Goal: Find specific page/section: Find specific page/section

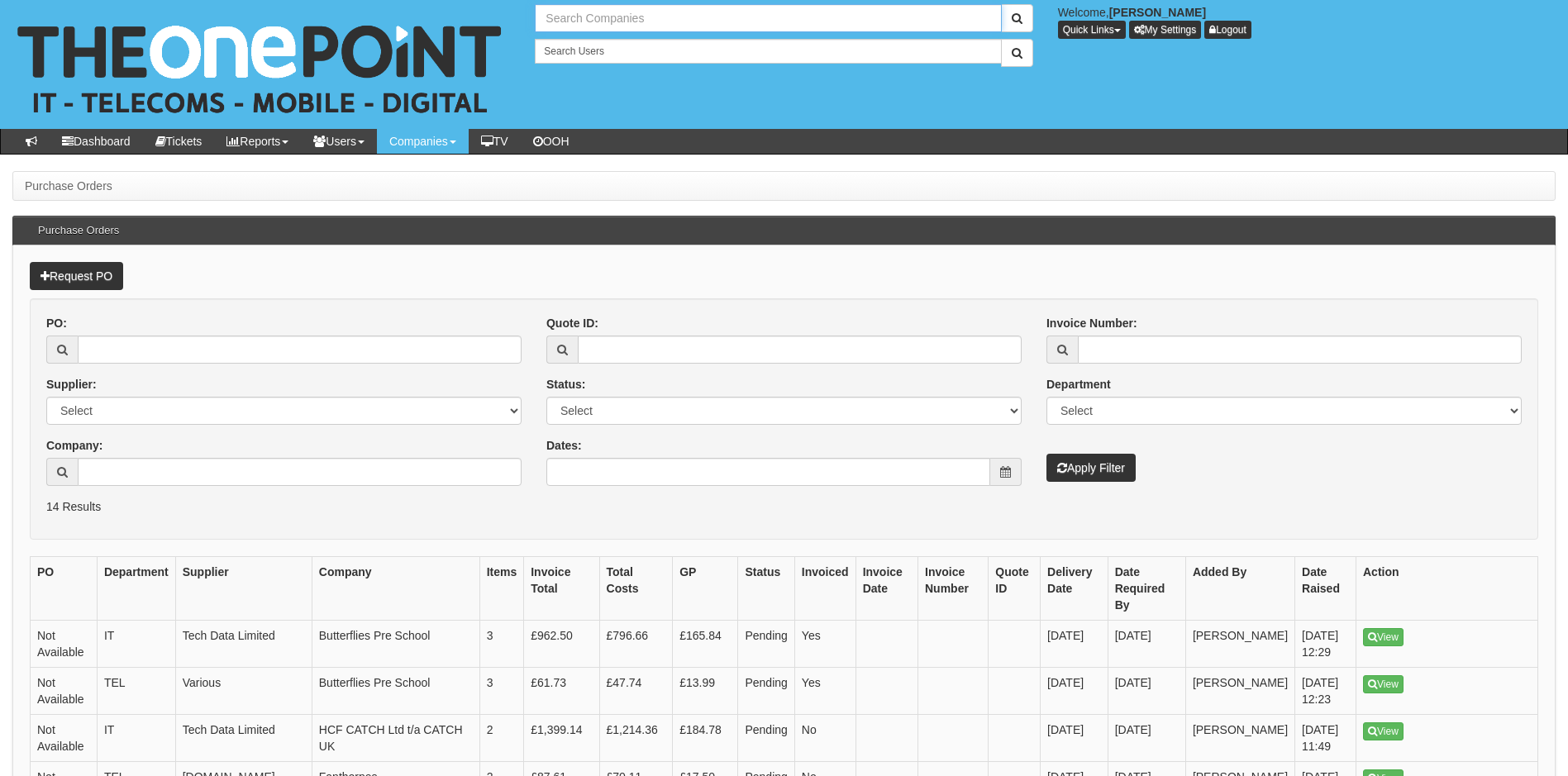
click at [602, 20] on input "text" at bounding box center [768, 18] width 466 height 28
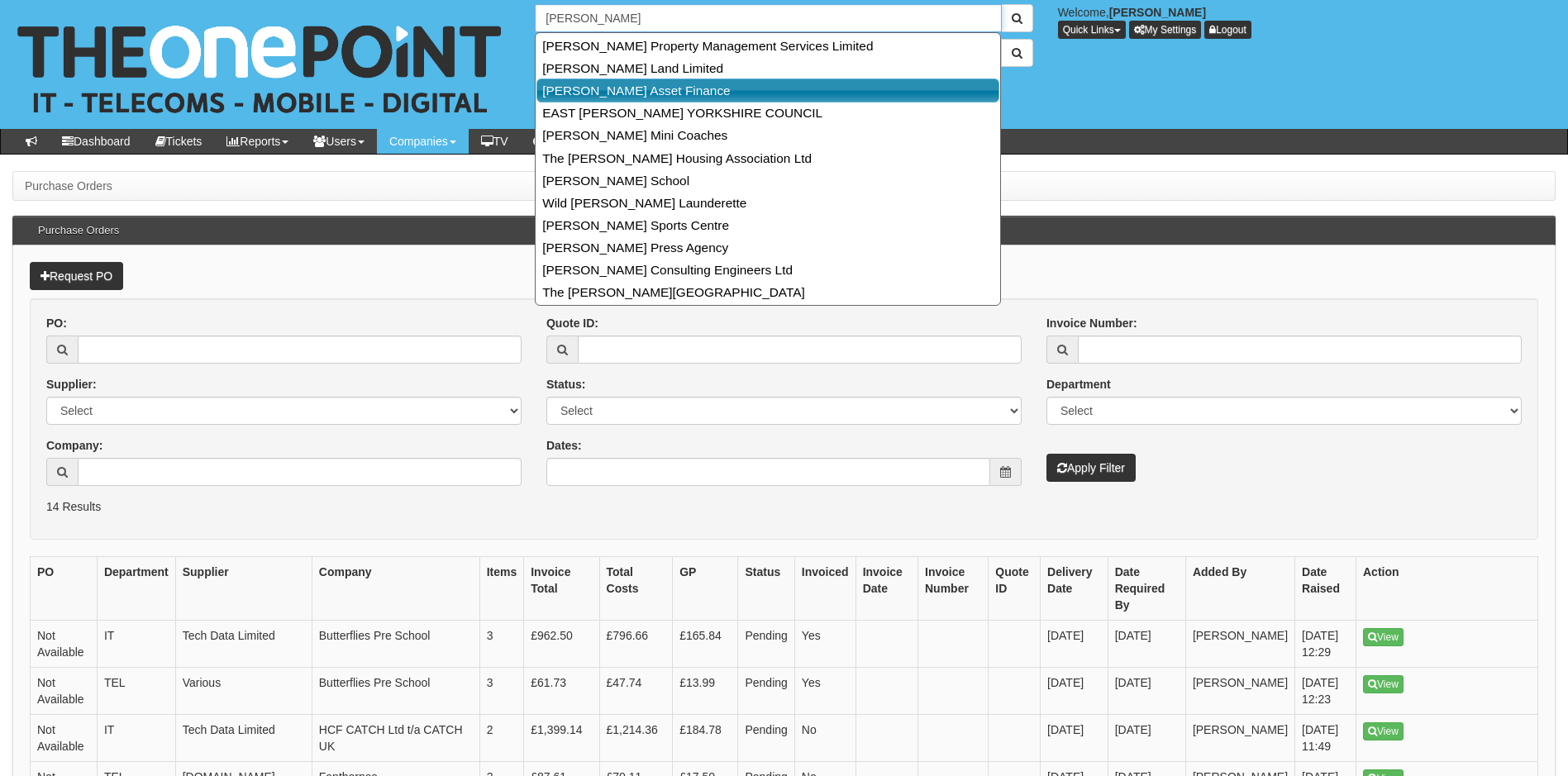
click at [623, 93] on link "[PERSON_NAME] Asset Finance" at bounding box center [768, 90] width 463 height 24
type input "[PERSON_NAME] Asset Finance"
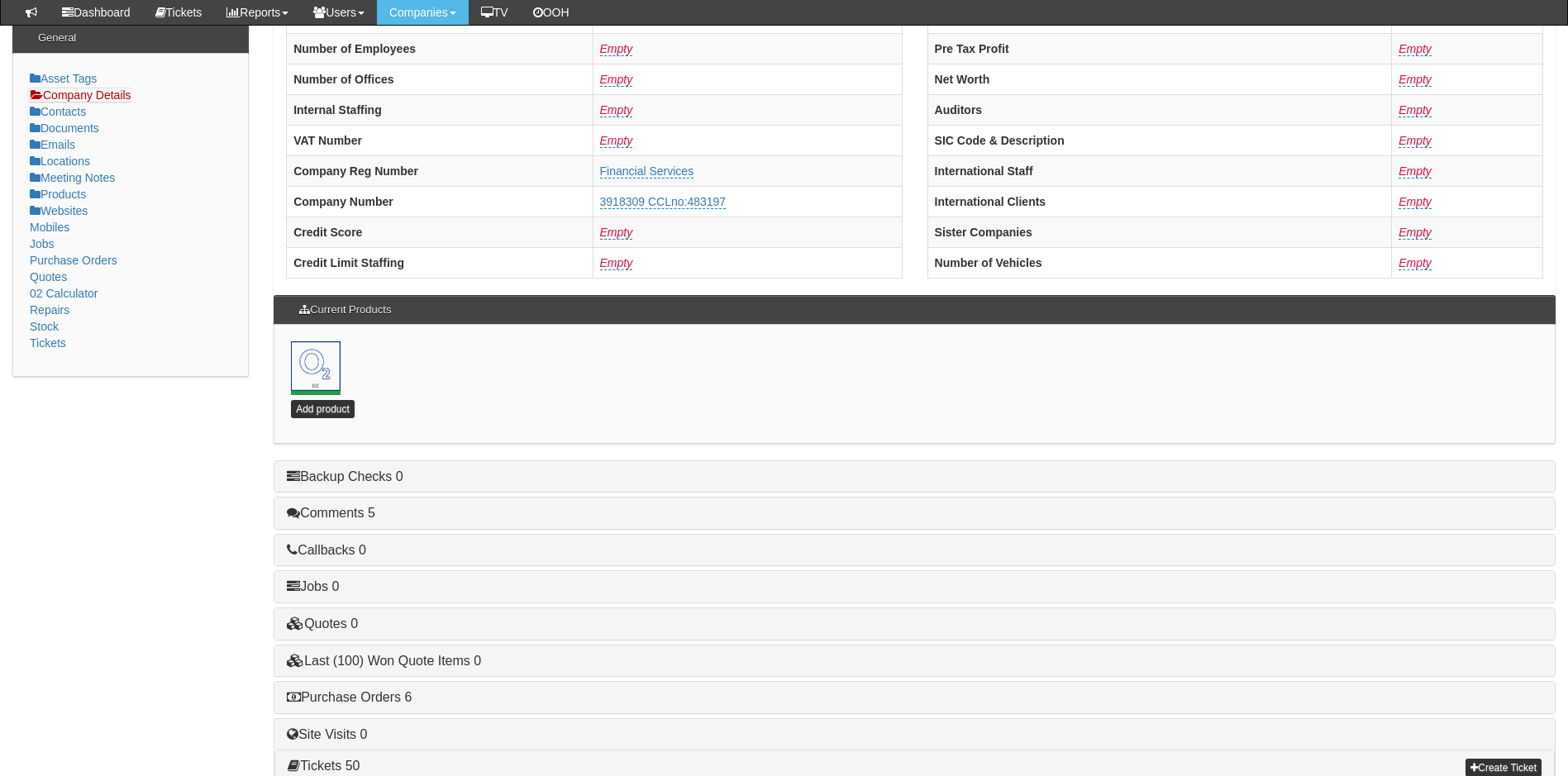
scroll to position [356, 0]
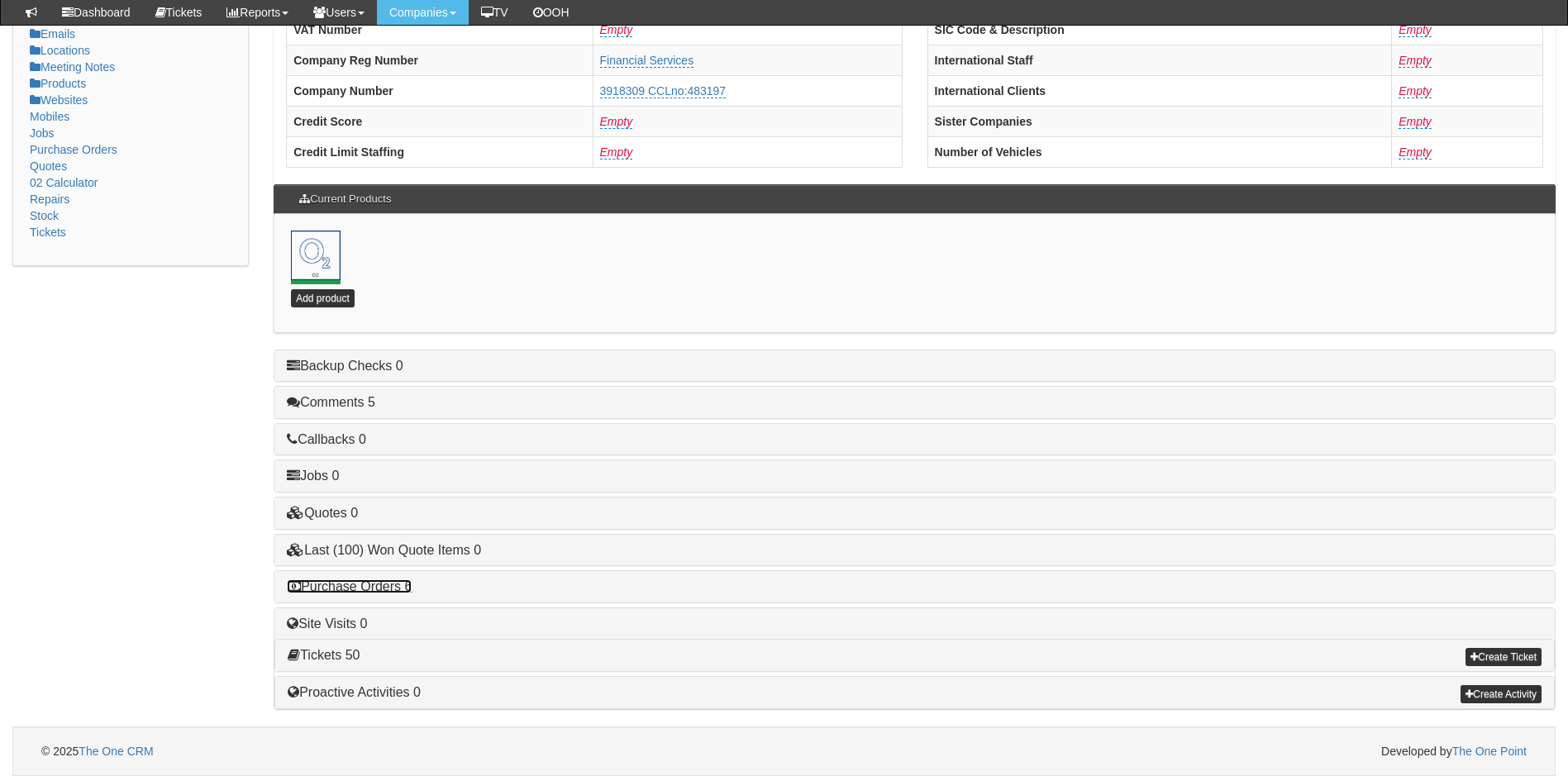
click at [392, 589] on link "Purchase Orders 6" at bounding box center [349, 586] width 125 height 14
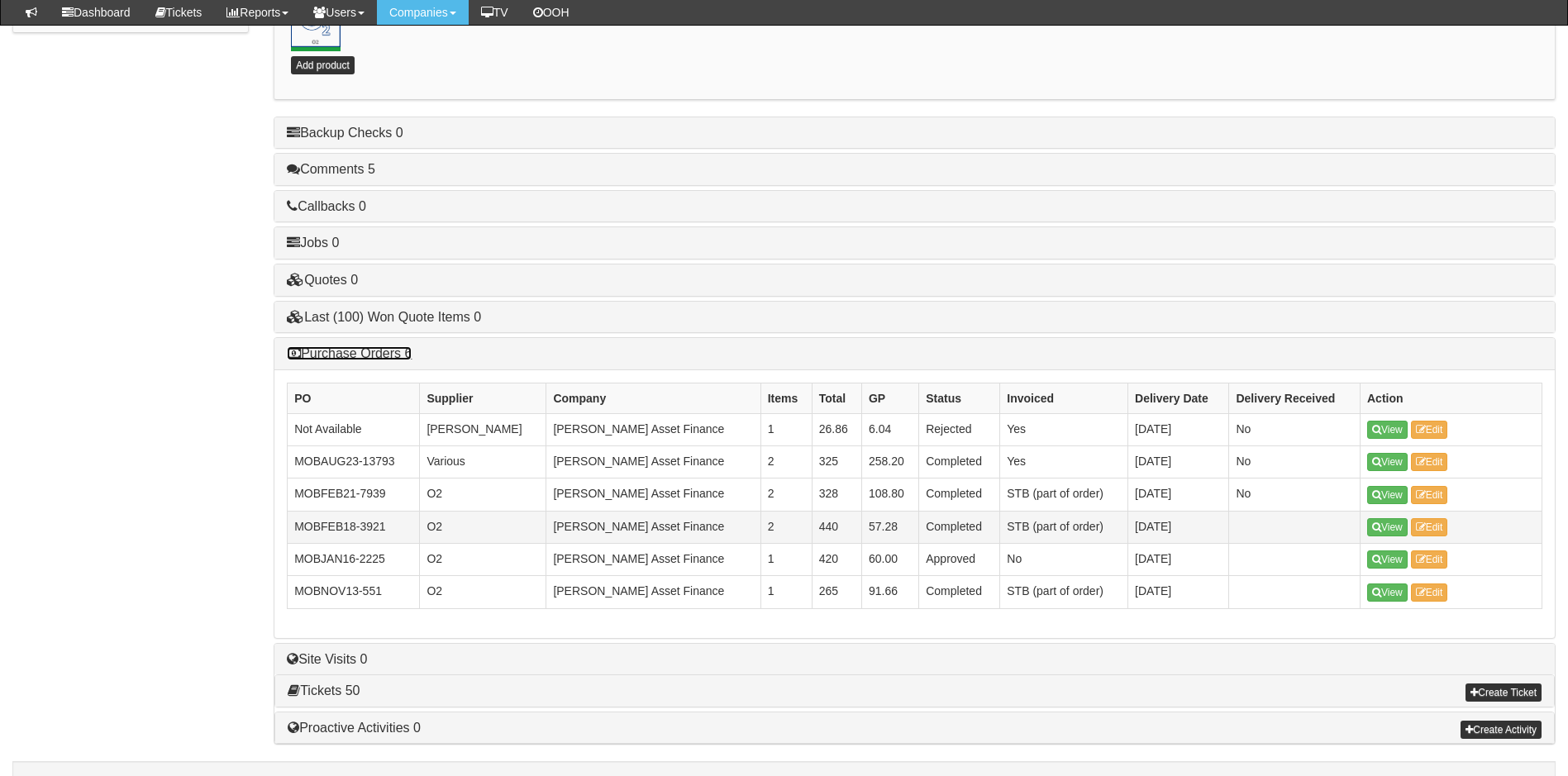
scroll to position [624, 0]
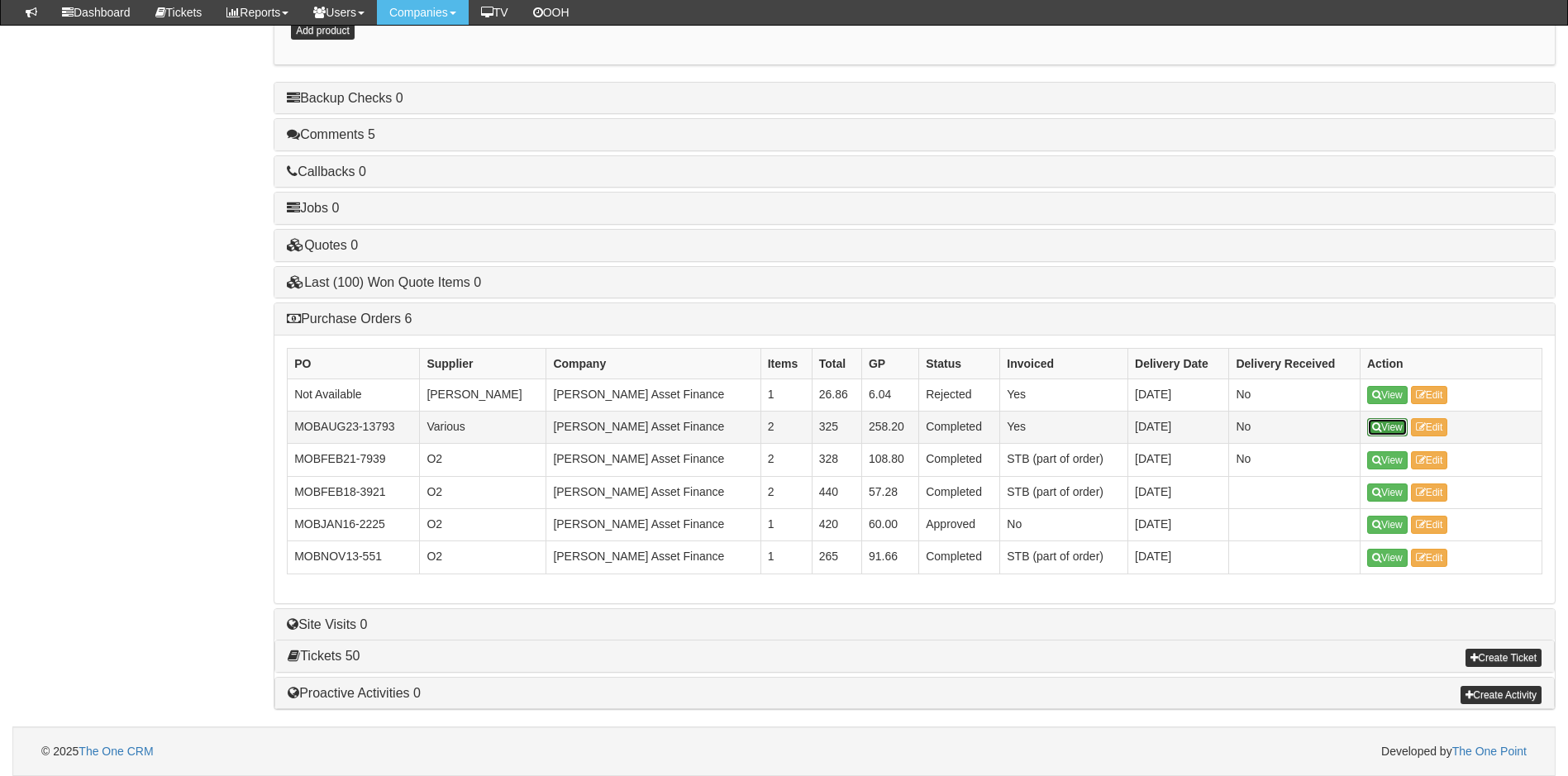
click at [1390, 424] on link "View" at bounding box center [1388, 426] width 41 height 18
